Goal: Task Accomplishment & Management: Complete application form

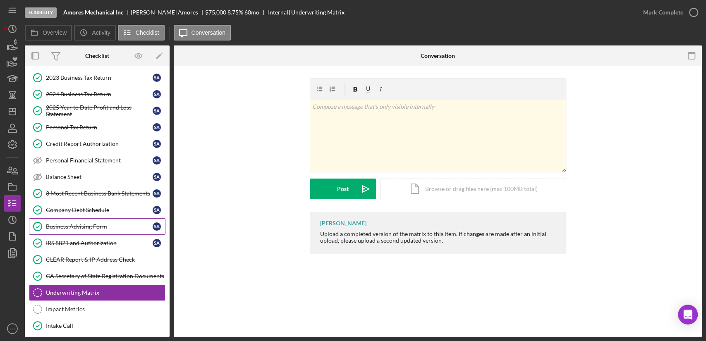
scroll to position [138, 0]
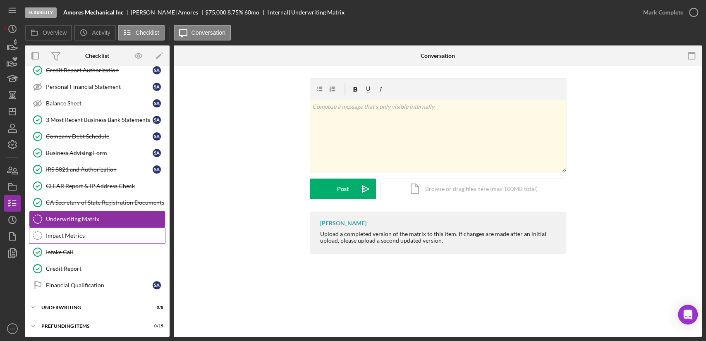
click at [79, 236] on div "Impact Metrics" at bounding box center [105, 236] width 119 height 7
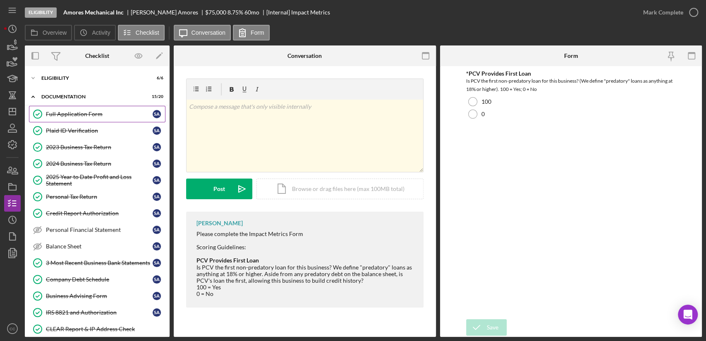
click at [70, 111] on div "Full Application Form" at bounding box center [99, 114] width 107 height 7
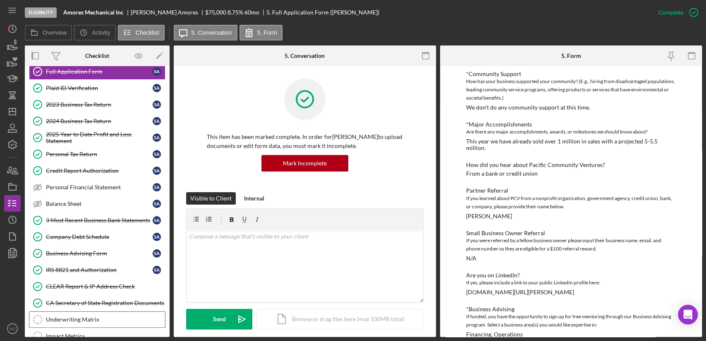
scroll to position [143, 0]
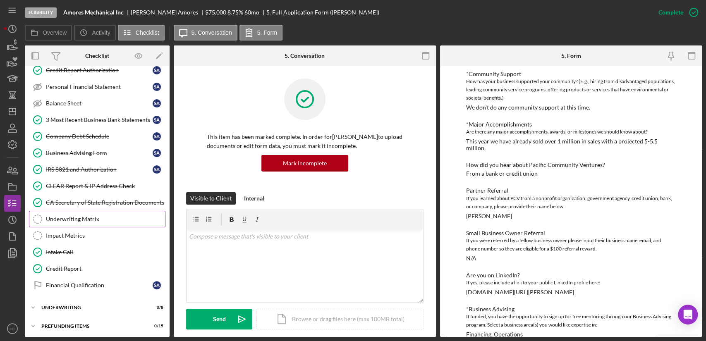
click at [91, 218] on div "Underwriting Matrix" at bounding box center [105, 219] width 119 height 7
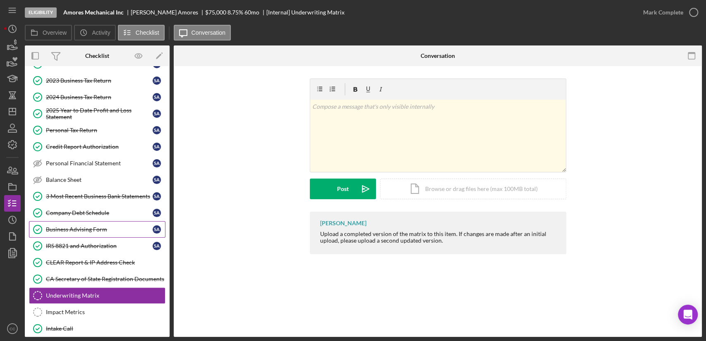
scroll to position [51, 0]
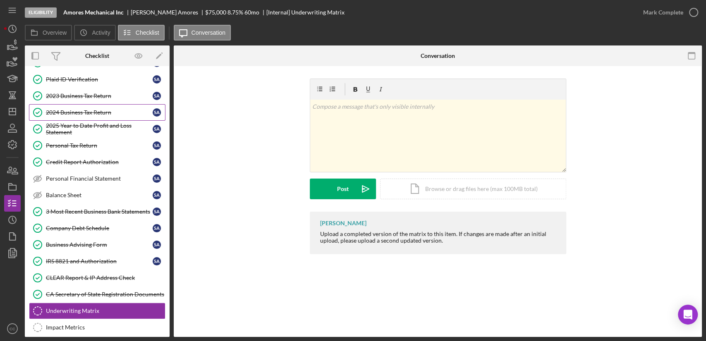
click at [89, 113] on div "2024 Business Tax Return" at bounding box center [99, 112] width 107 height 7
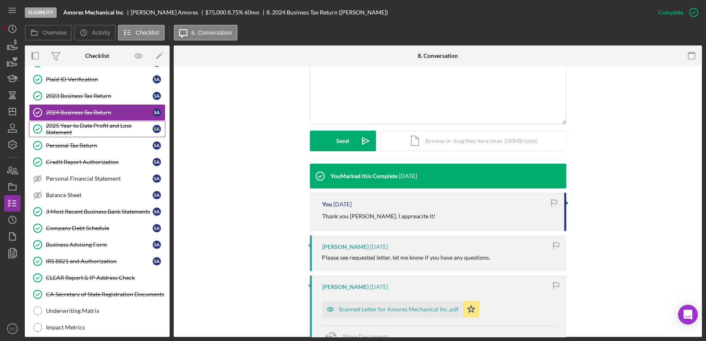
scroll to position [138, 0]
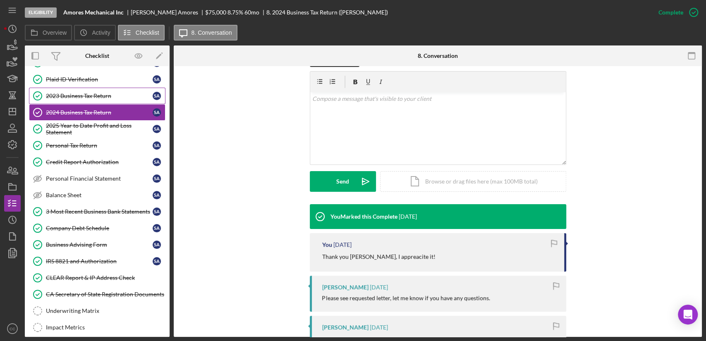
click at [72, 94] on div "2023 Business Tax Return" at bounding box center [99, 96] width 107 height 7
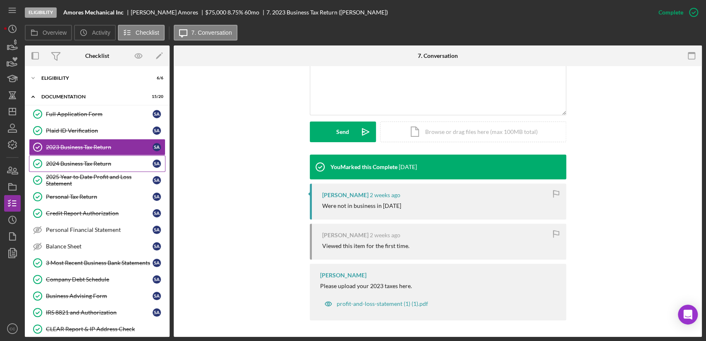
click at [78, 170] on link "2024 Business Tax Return 2024 Business Tax Return S A" at bounding box center [97, 164] width 137 height 17
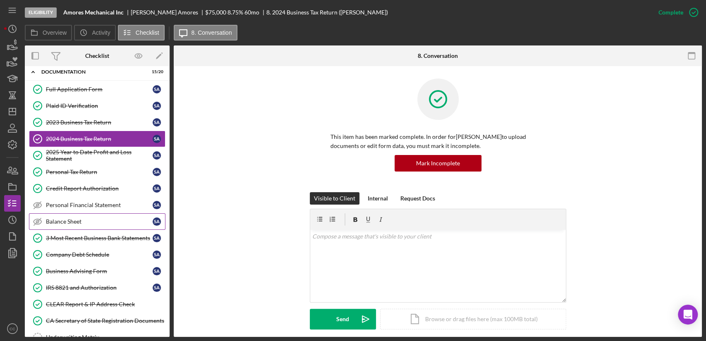
scroll to position [46, 0]
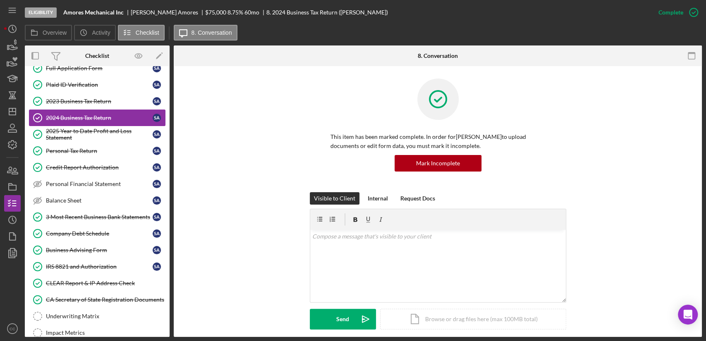
click at [86, 117] on div "2024 Business Tax Return" at bounding box center [99, 118] width 107 height 7
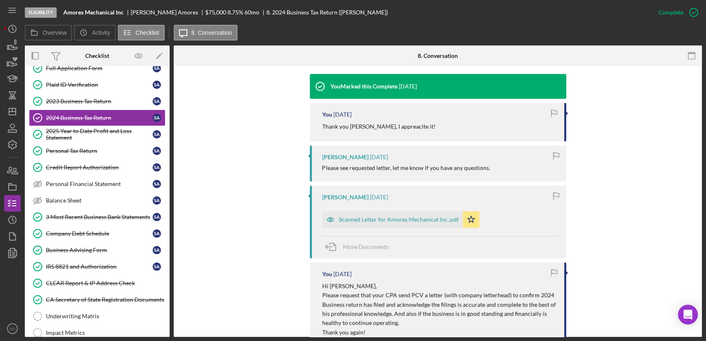
scroll to position [276, 0]
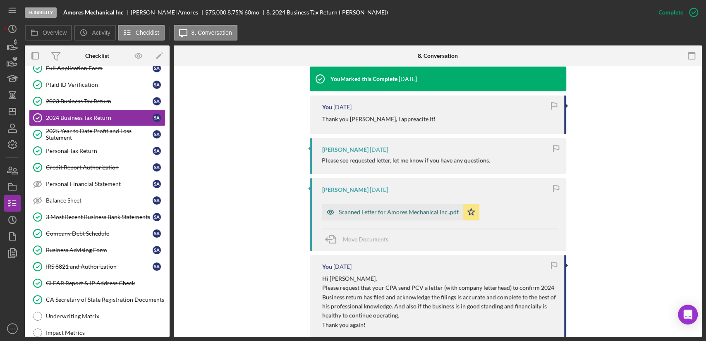
click at [358, 212] on div "Scanned Letter for Amores Mechanical Inc..pdf" at bounding box center [399, 212] width 120 height 7
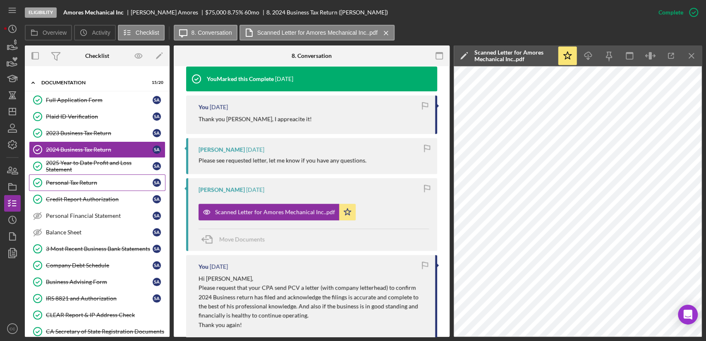
scroll to position [0, 0]
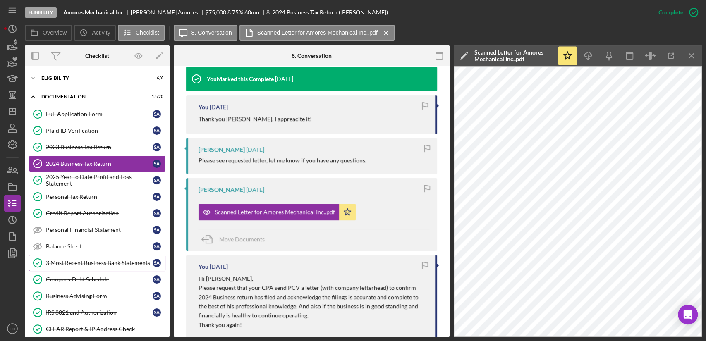
drag, startPoint x: 81, startPoint y: 279, endPoint x: 102, endPoint y: 269, distance: 23.5
click at [81, 279] on div "Company Debt Schedule" at bounding box center [99, 279] width 107 height 7
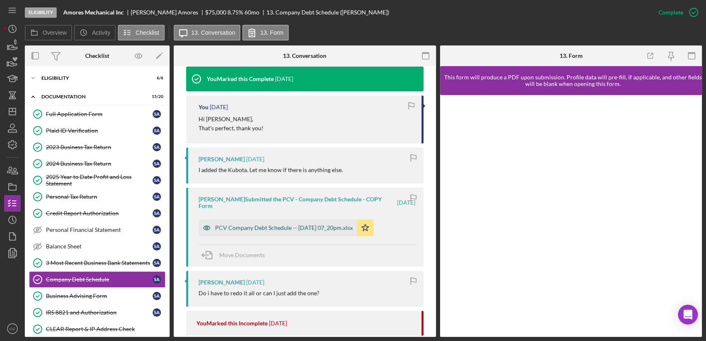
click at [278, 230] on div "PCV Company Debt Schedule -- [DATE] 07_20pm.xlsx" at bounding box center [284, 228] width 138 height 7
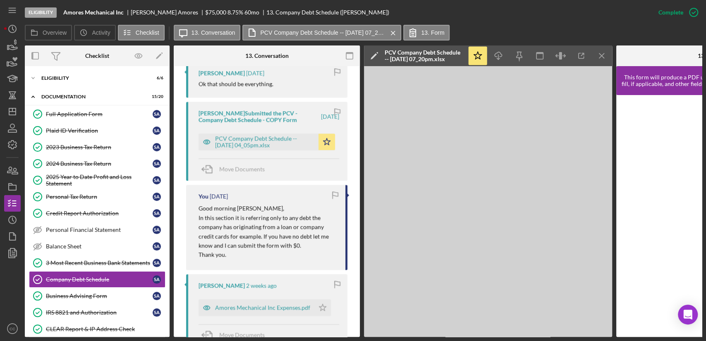
scroll to position [607, 0]
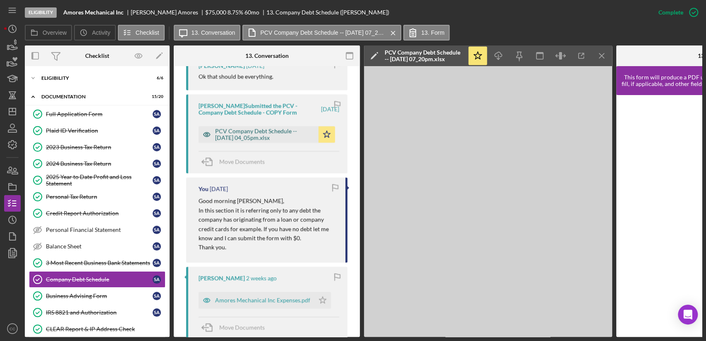
click at [240, 134] on div "PCV Company Debt Schedule -- [DATE] 04_05pm.xlsx" at bounding box center [264, 134] width 99 height 13
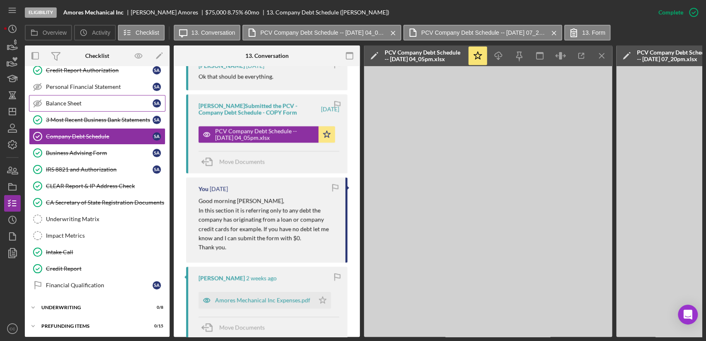
scroll to position [146, 0]
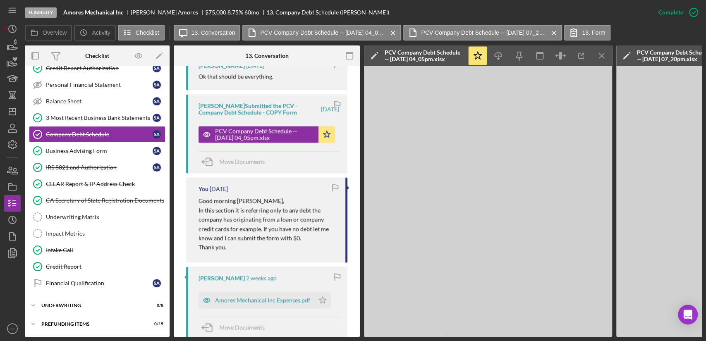
drag, startPoint x: 73, startPoint y: 266, endPoint x: 171, endPoint y: 239, distance: 102.1
click at [73, 266] on div "Credit Report" at bounding box center [105, 267] width 119 height 7
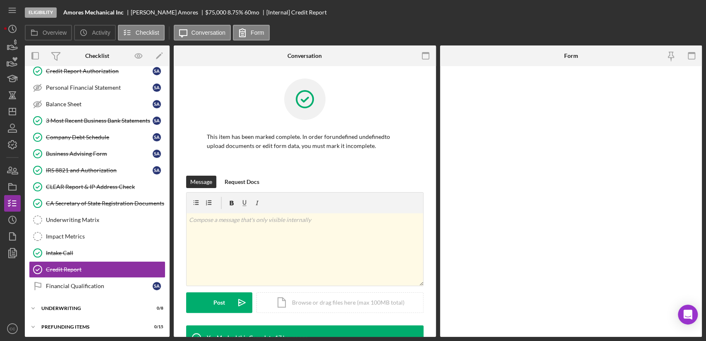
scroll to position [143, 0]
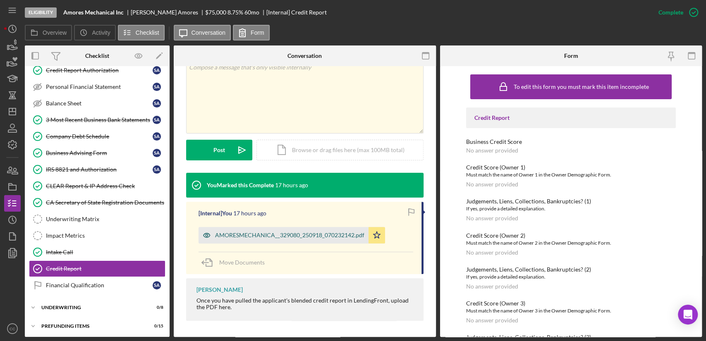
click at [293, 237] on div "AMORESMECHANICA__329080_250918_070232142.pdf" at bounding box center [289, 235] width 149 height 7
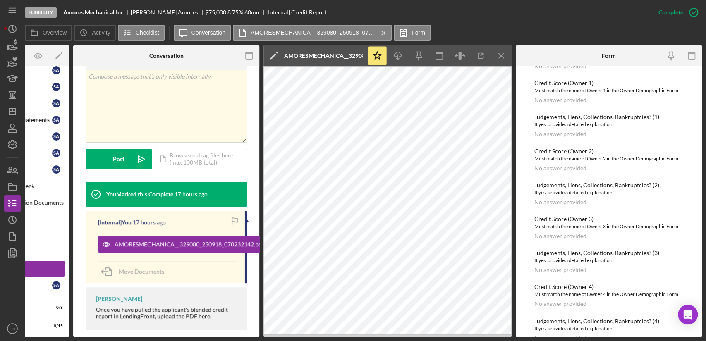
scroll to position [171, 0]
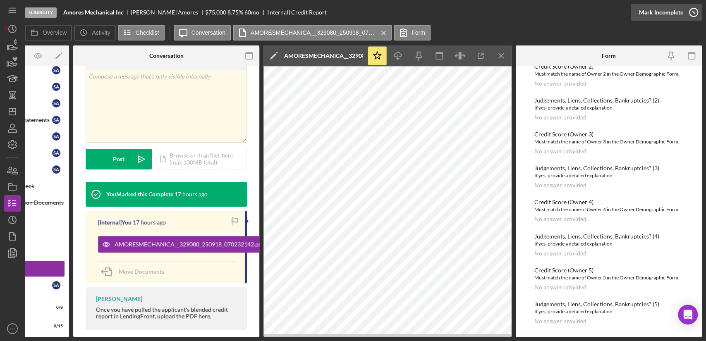
click at [685, 8] on icon "button" at bounding box center [694, 12] width 21 height 21
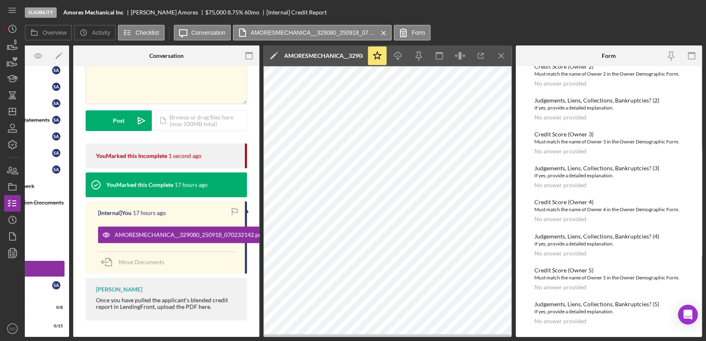
scroll to position [134, 0]
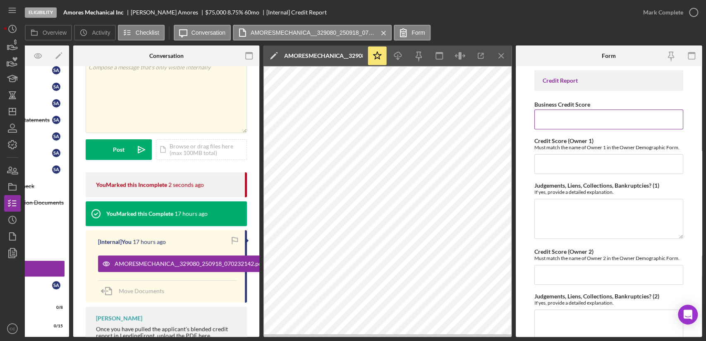
click at [569, 118] on input "Business Credit Score" at bounding box center [609, 120] width 149 height 20
type input "34"
click at [616, 154] on div "Credit Score (Owner 1) Must match the name of Owner 1 in the Owner Demographic …" at bounding box center [609, 156] width 149 height 36
click at [608, 168] on input "Credit Score (Owner 1)" at bounding box center [609, 164] width 149 height 20
type input "702"
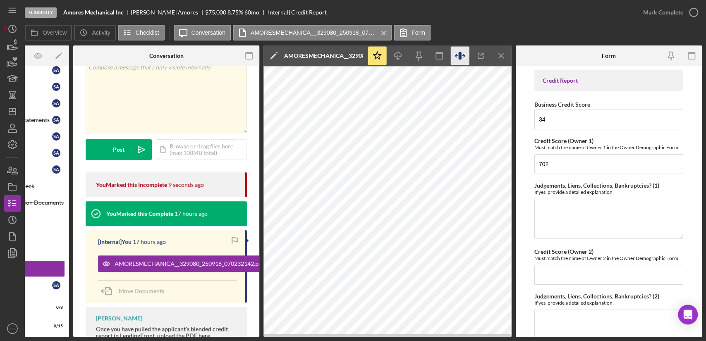
click at [458, 53] on icon "button" at bounding box center [460, 56] width 19 height 19
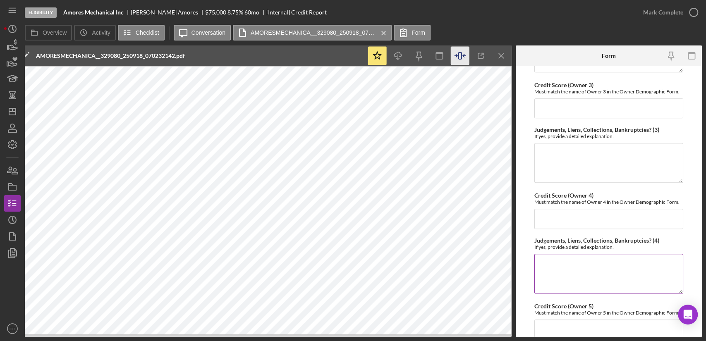
scroll to position [377, 0]
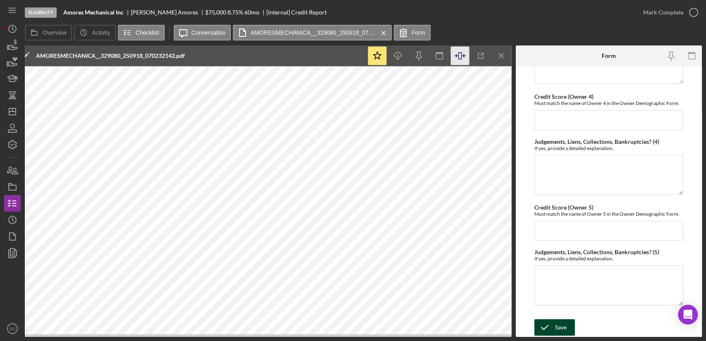
click at [549, 327] on icon "submit" at bounding box center [545, 327] width 21 height 21
click at [660, 14] on div "Mark Complete" at bounding box center [664, 12] width 40 height 17
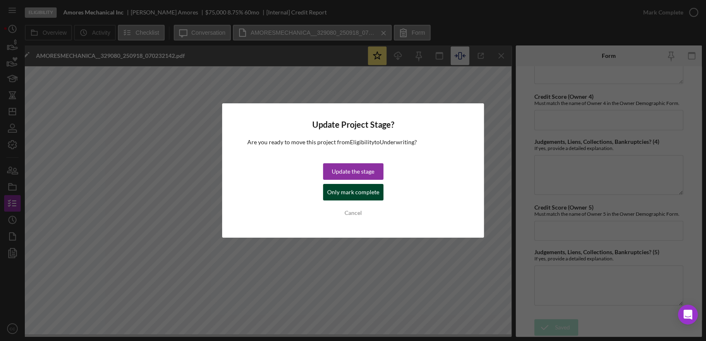
click at [346, 196] on div "Only mark complete" at bounding box center [353, 192] width 52 height 17
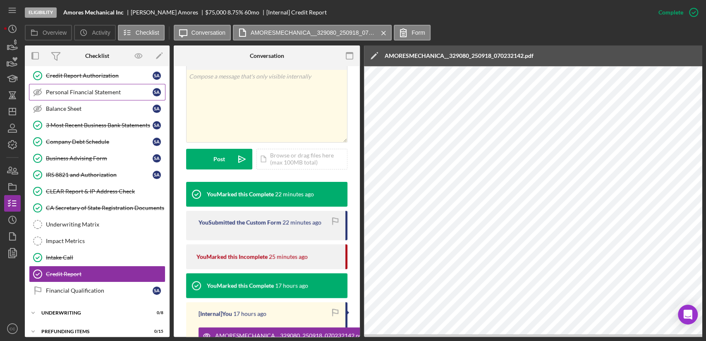
scroll to position [146, 0]
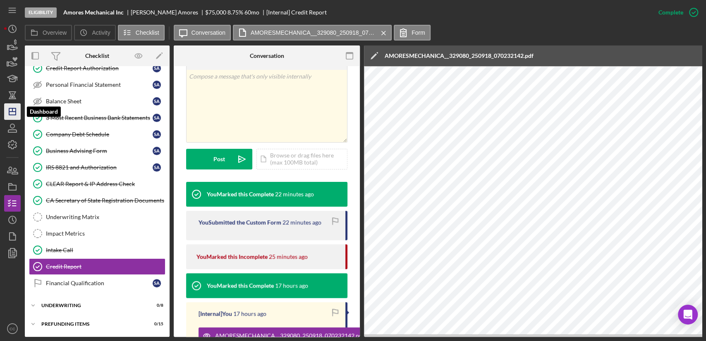
click at [17, 111] on icon "Icon/Dashboard" at bounding box center [12, 111] width 21 height 21
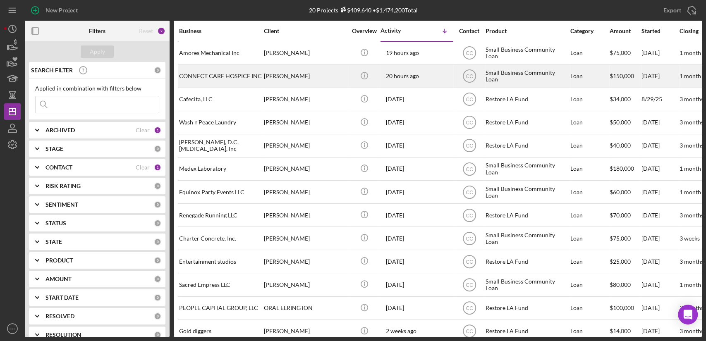
click at [209, 76] on div "CONNECT CARE HOSPICE INC" at bounding box center [220, 76] width 83 height 22
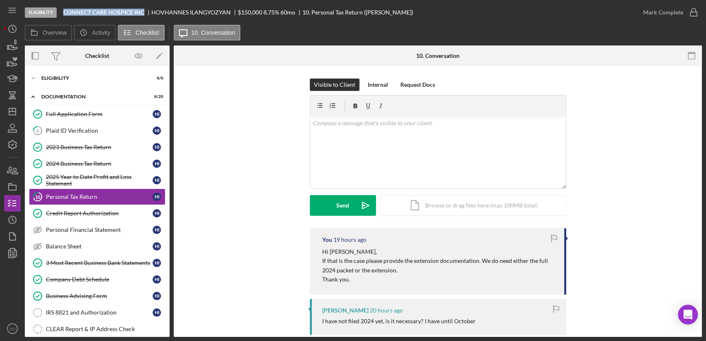
drag, startPoint x: 146, startPoint y: 11, endPoint x: 65, endPoint y: 12, distance: 80.7
click at [65, 12] on div "CONNECT CARE HOSPICE INC" at bounding box center [107, 12] width 88 height 7
copy b "CONNECT CARE HOSPICE INC"
click at [13, 110] on icon "Icon/Dashboard" at bounding box center [12, 111] width 21 height 21
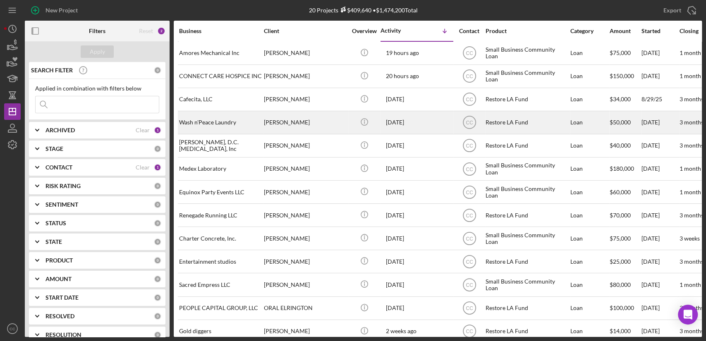
click at [211, 122] on div "Wash n'Peace Laundry" at bounding box center [220, 123] width 83 height 22
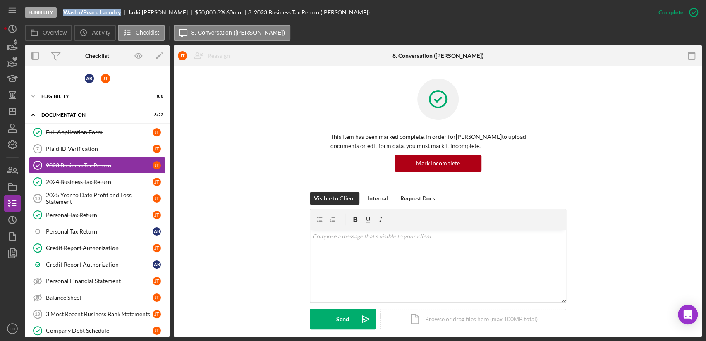
drag, startPoint x: 122, startPoint y: 12, endPoint x: 65, endPoint y: 13, distance: 57.5
click at [65, 13] on div "Wash n'Peace Laundry" at bounding box center [95, 12] width 65 height 7
copy b "Wash n'Peace Laundry"
drag, startPoint x: 159, startPoint y: 12, endPoint x: 126, endPoint y: 12, distance: 32.7
click at [126, 12] on div "Wash n'Peace Laundry [PERSON_NAME] $50,000 $10,000 3 % 60 mo 8. 2023 Business T…" at bounding box center [216, 12] width 307 height 7
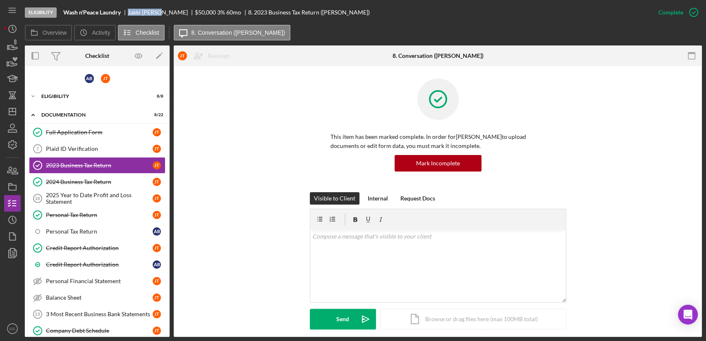
copy div "[PERSON_NAME]"
click at [10, 113] on icon "Icon/Dashboard" at bounding box center [12, 111] width 21 height 21
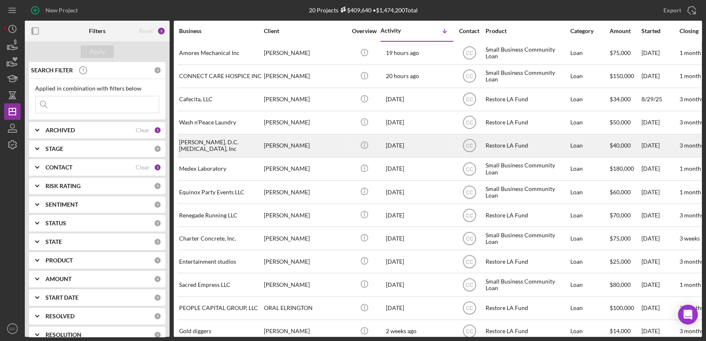
click at [214, 149] on div "[PERSON_NAME], D.C. [MEDICAL_DATA], Inc" at bounding box center [220, 146] width 83 height 22
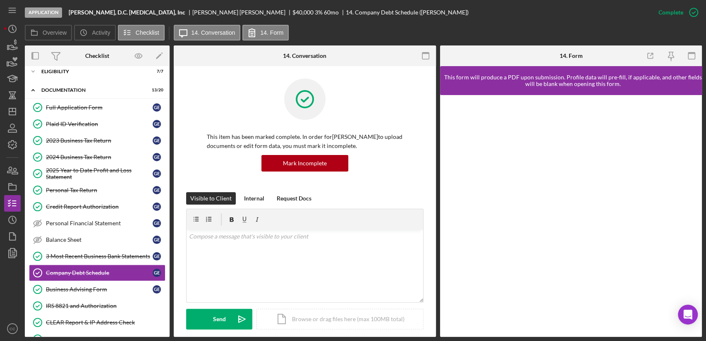
scroll to position [5, 0]
